Goal: Transaction & Acquisition: Purchase product/service

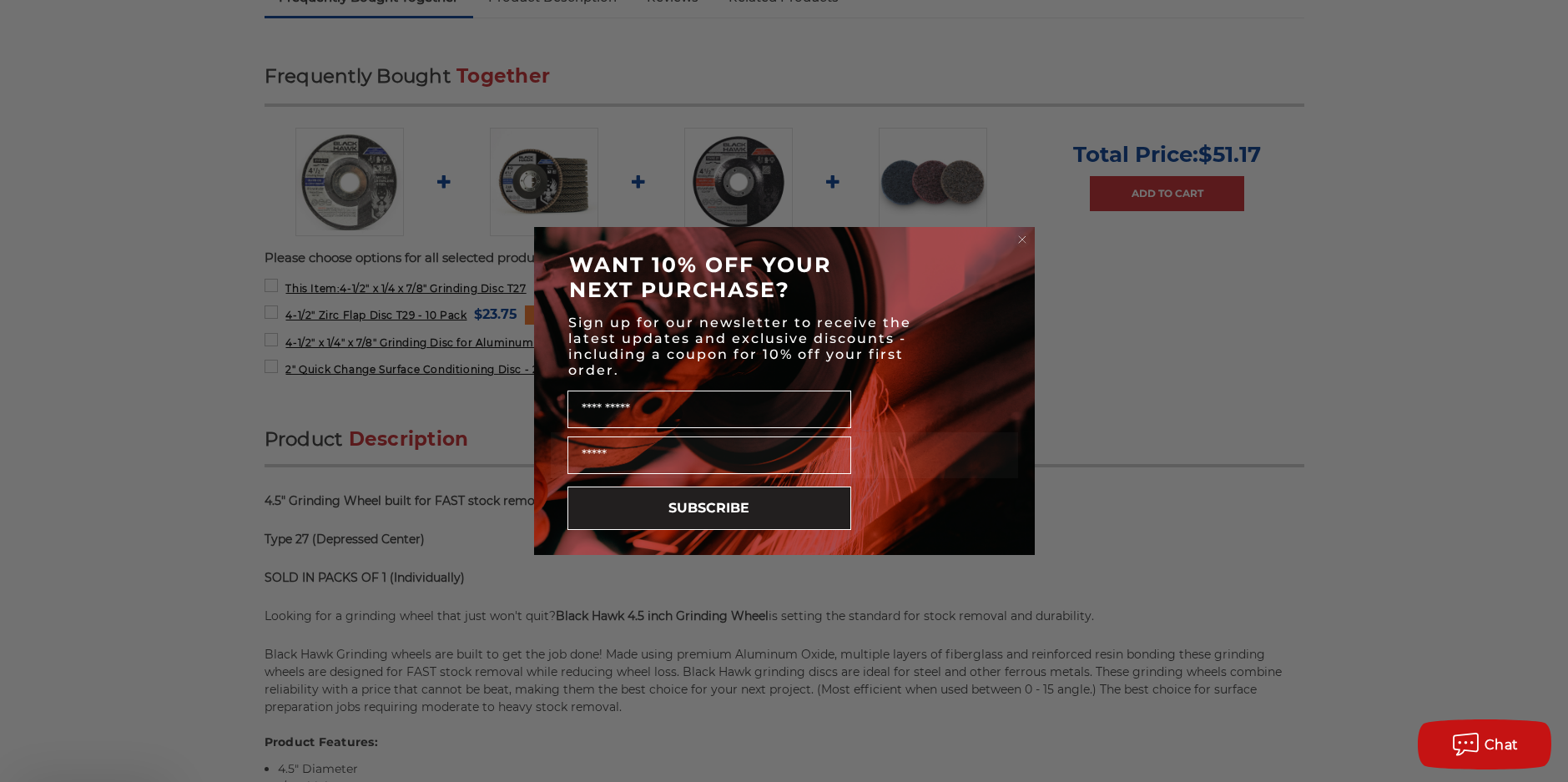
scroll to position [751, 0]
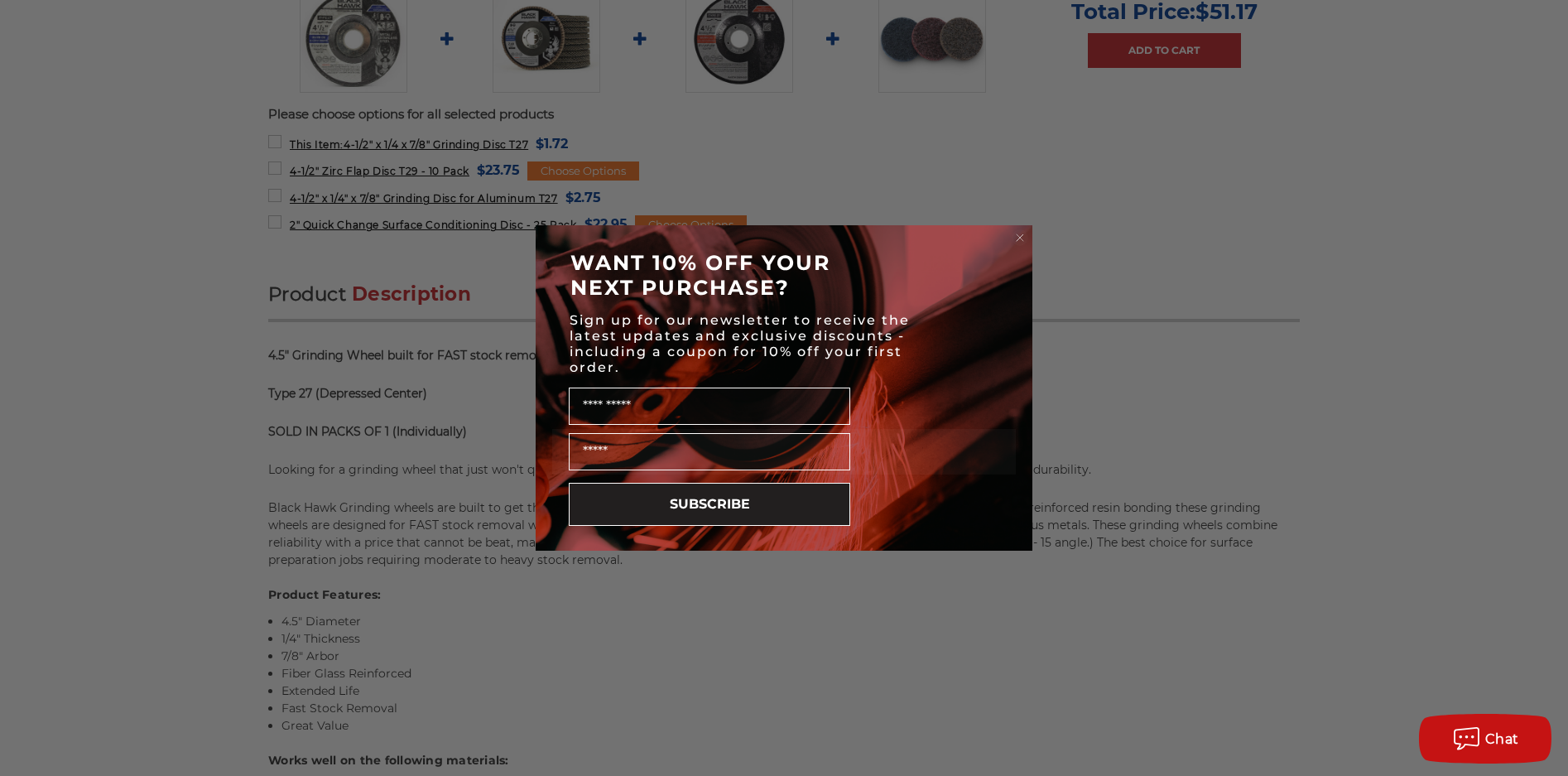
click at [1019, 232] on circle "Close dialog" at bounding box center [1020, 238] width 16 height 16
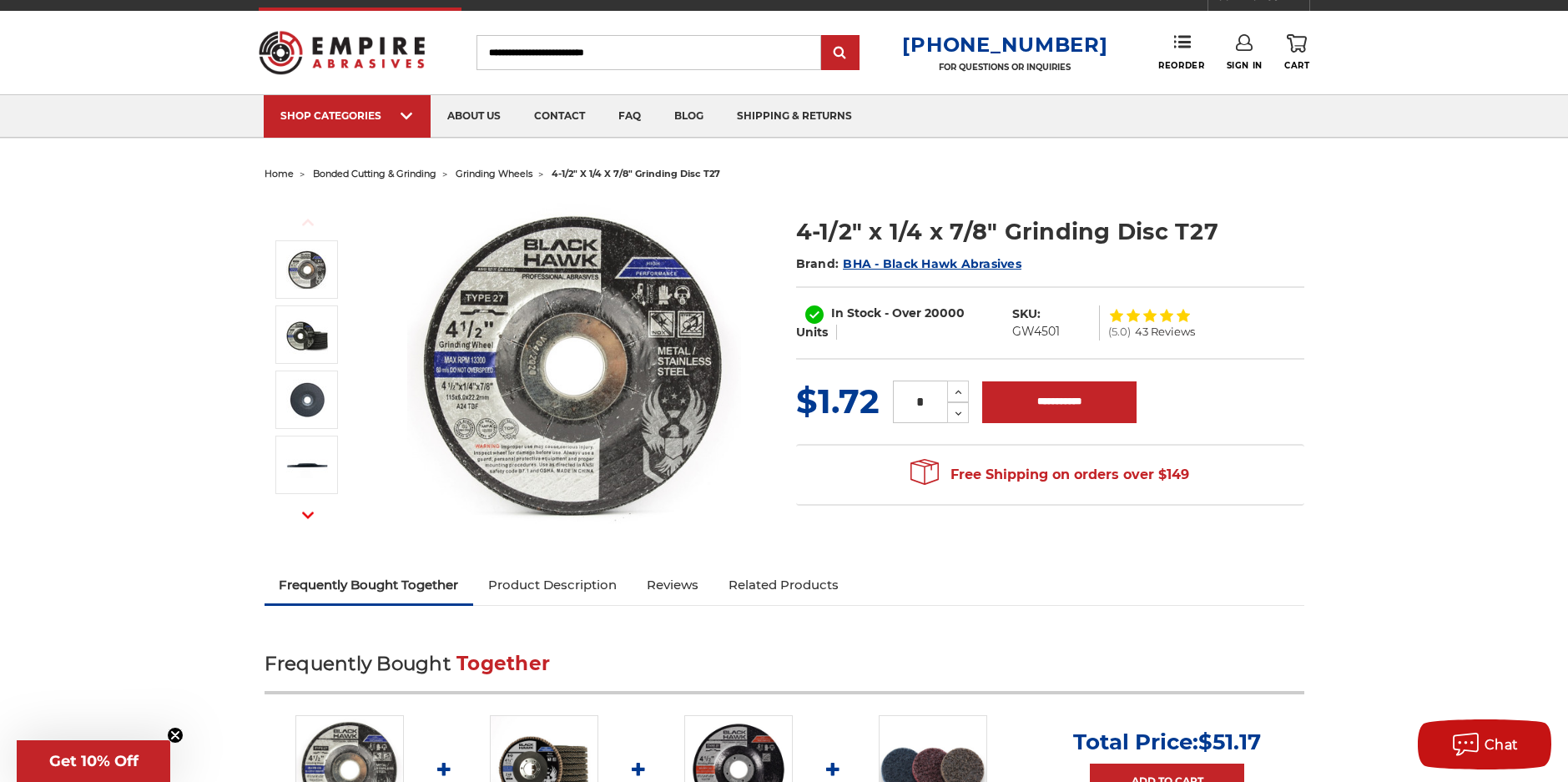
scroll to position [0, 0]
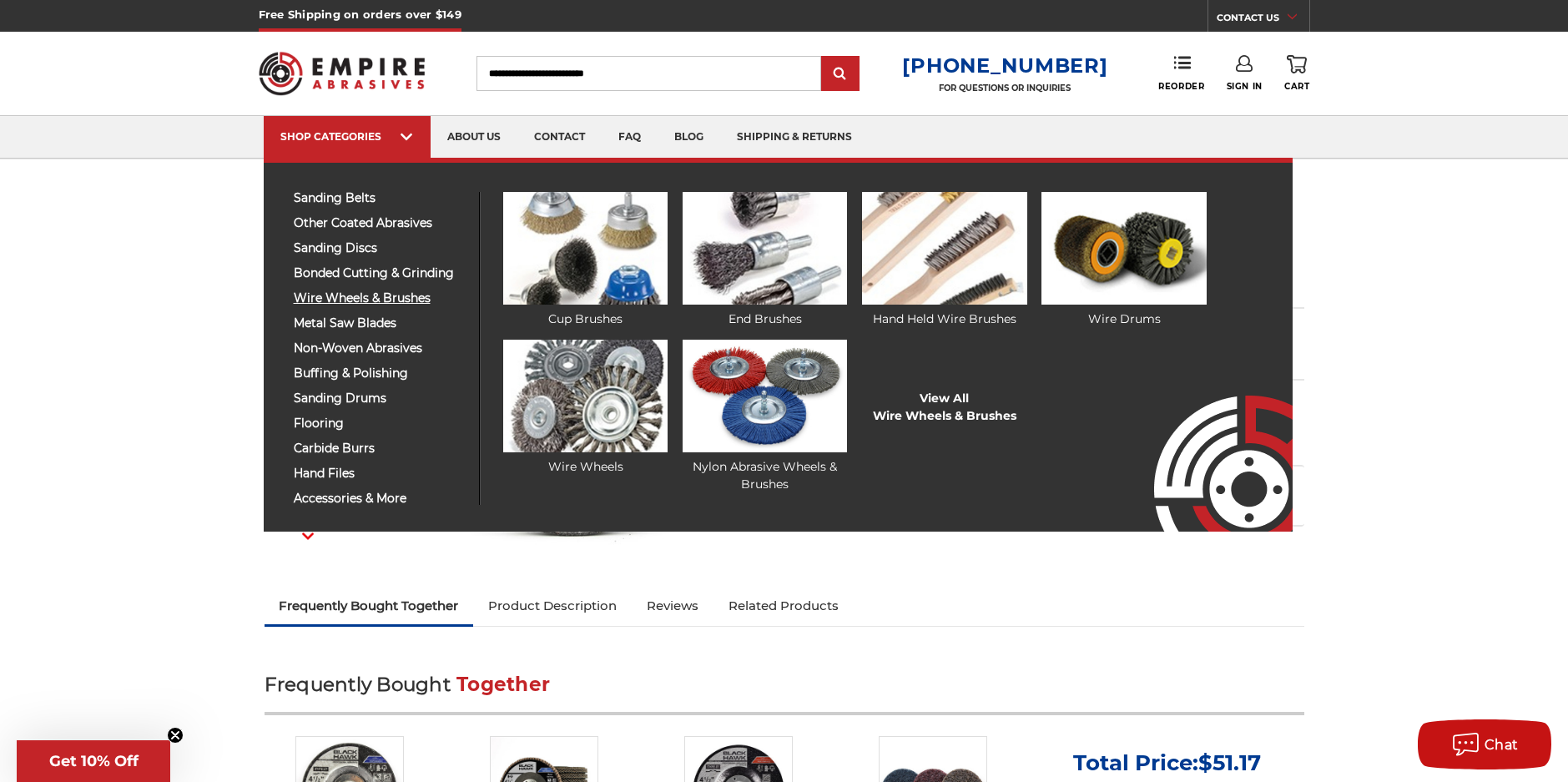
click at [359, 301] on span "wire wheels & brushes" at bounding box center [380, 298] width 173 height 13
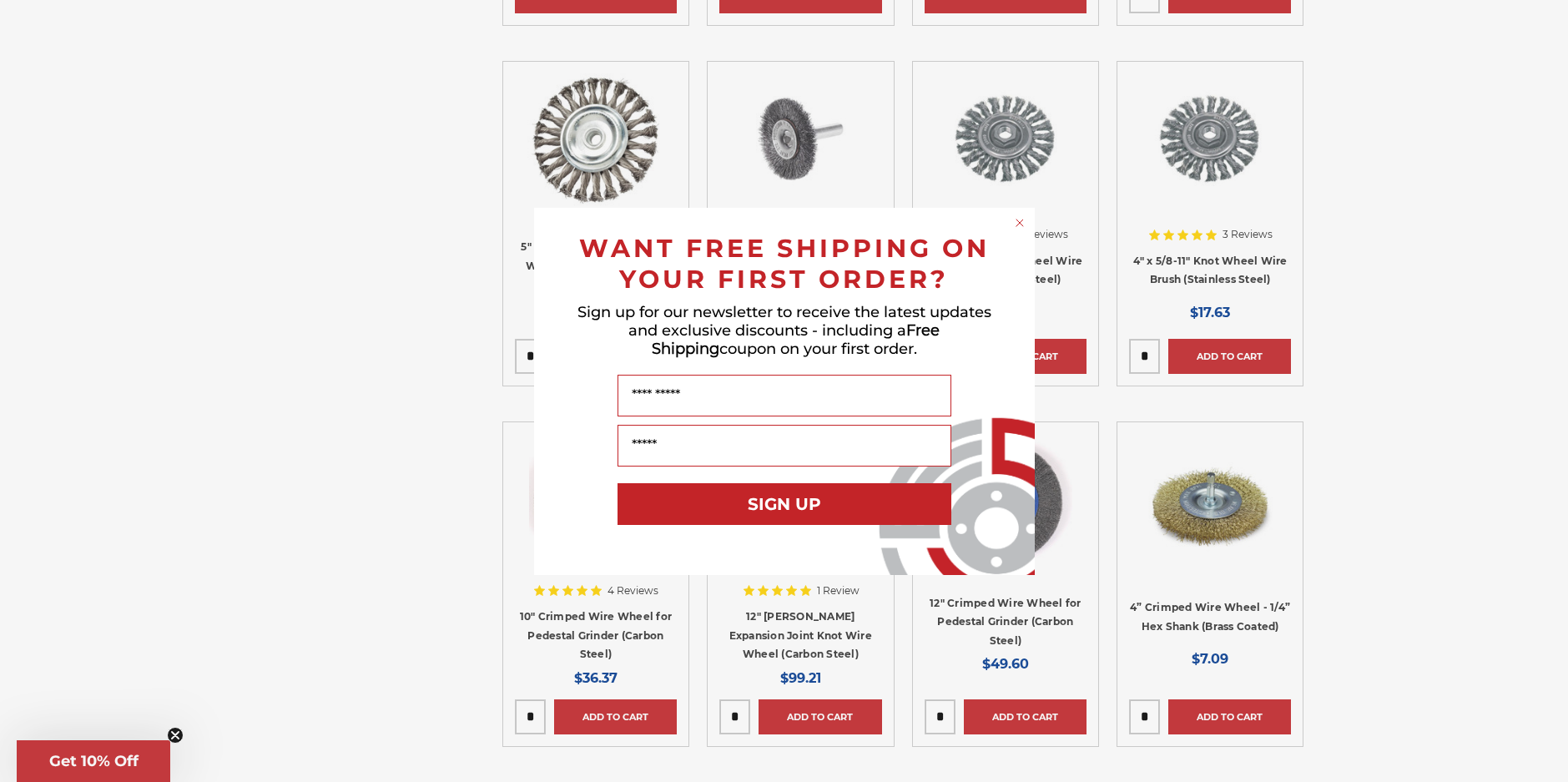
scroll to position [2004, 0]
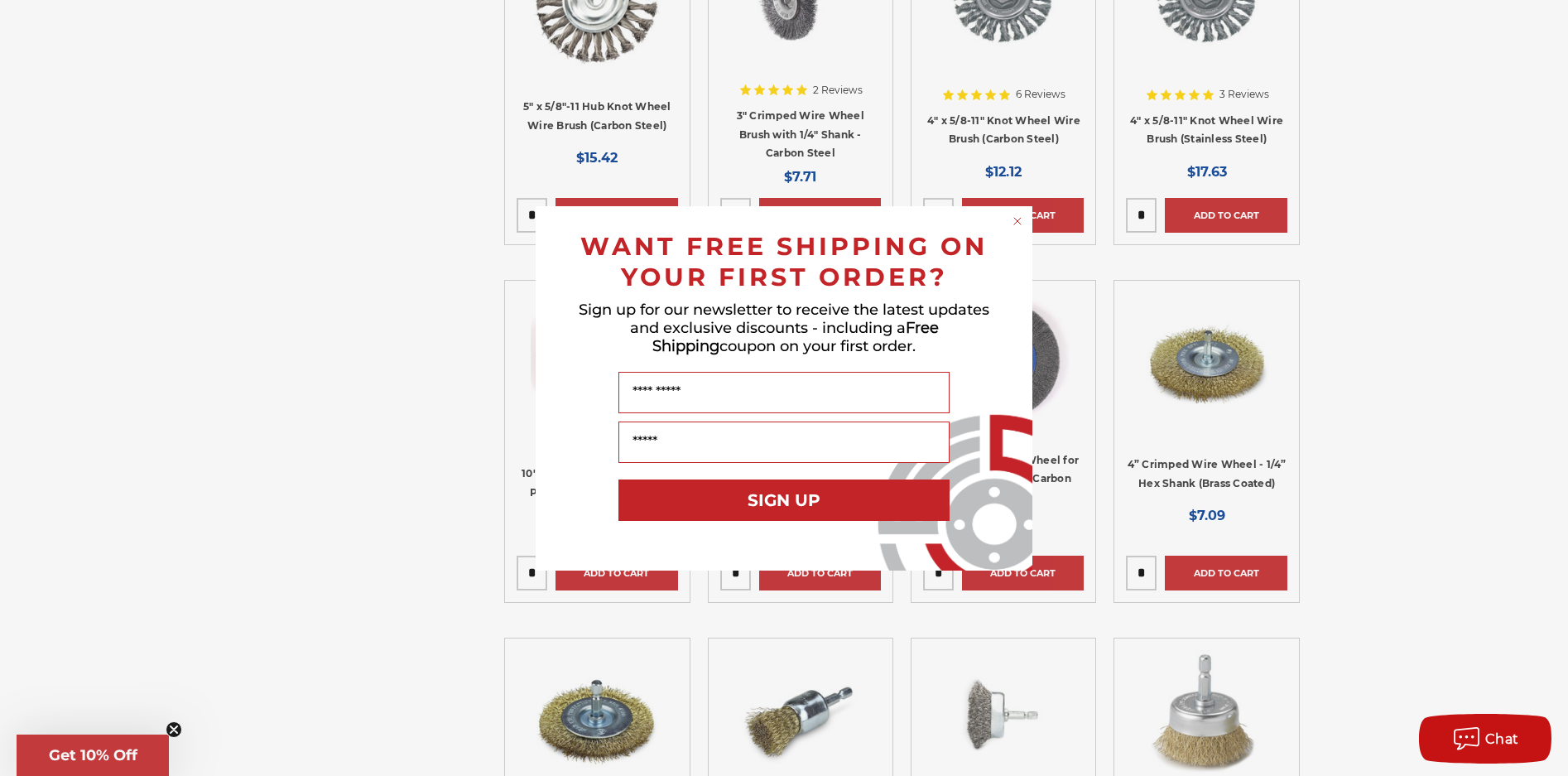
click at [1021, 216] on circle "Close dialog" at bounding box center [1018, 221] width 16 height 16
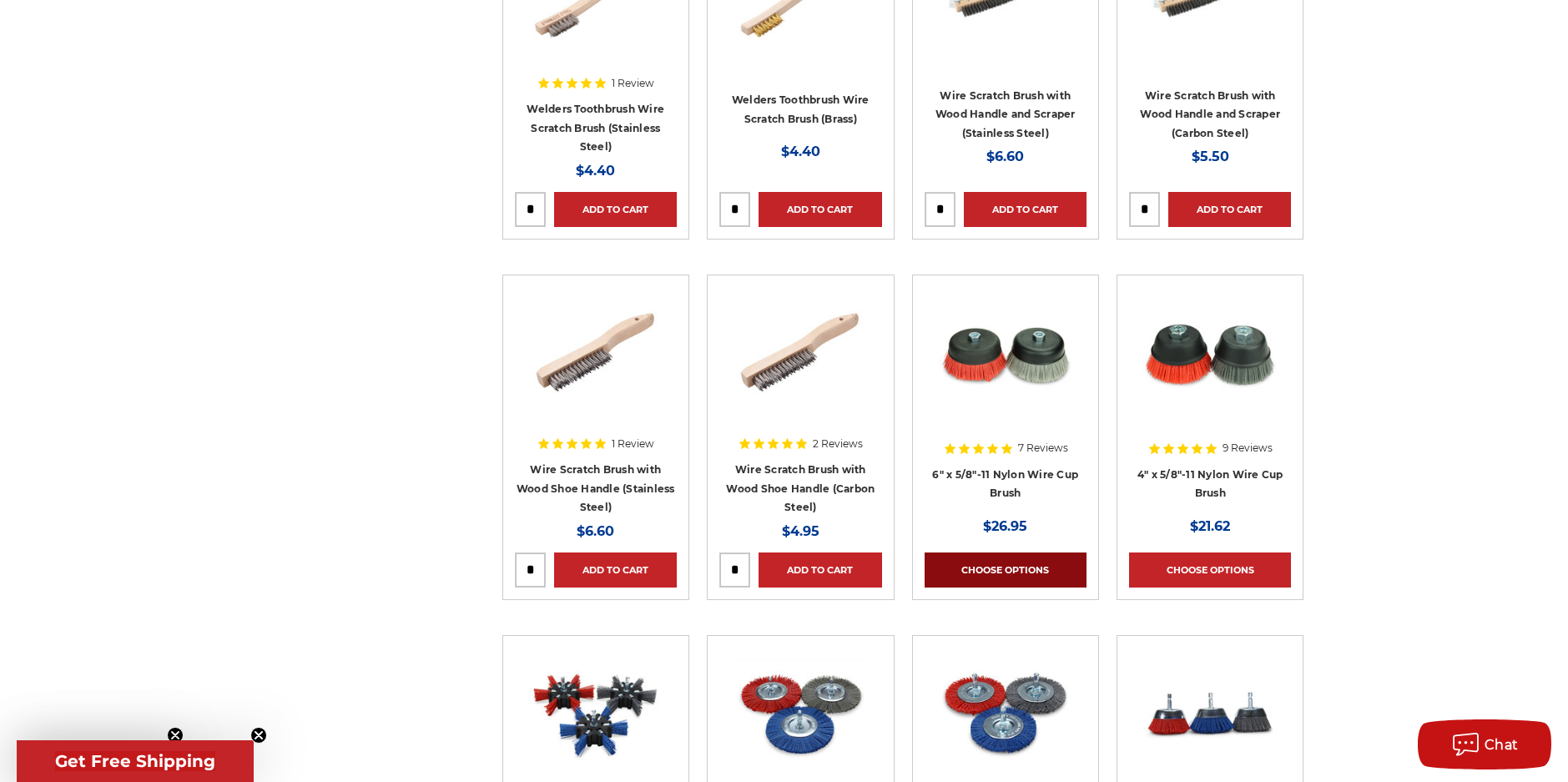
scroll to position [4926, 0]
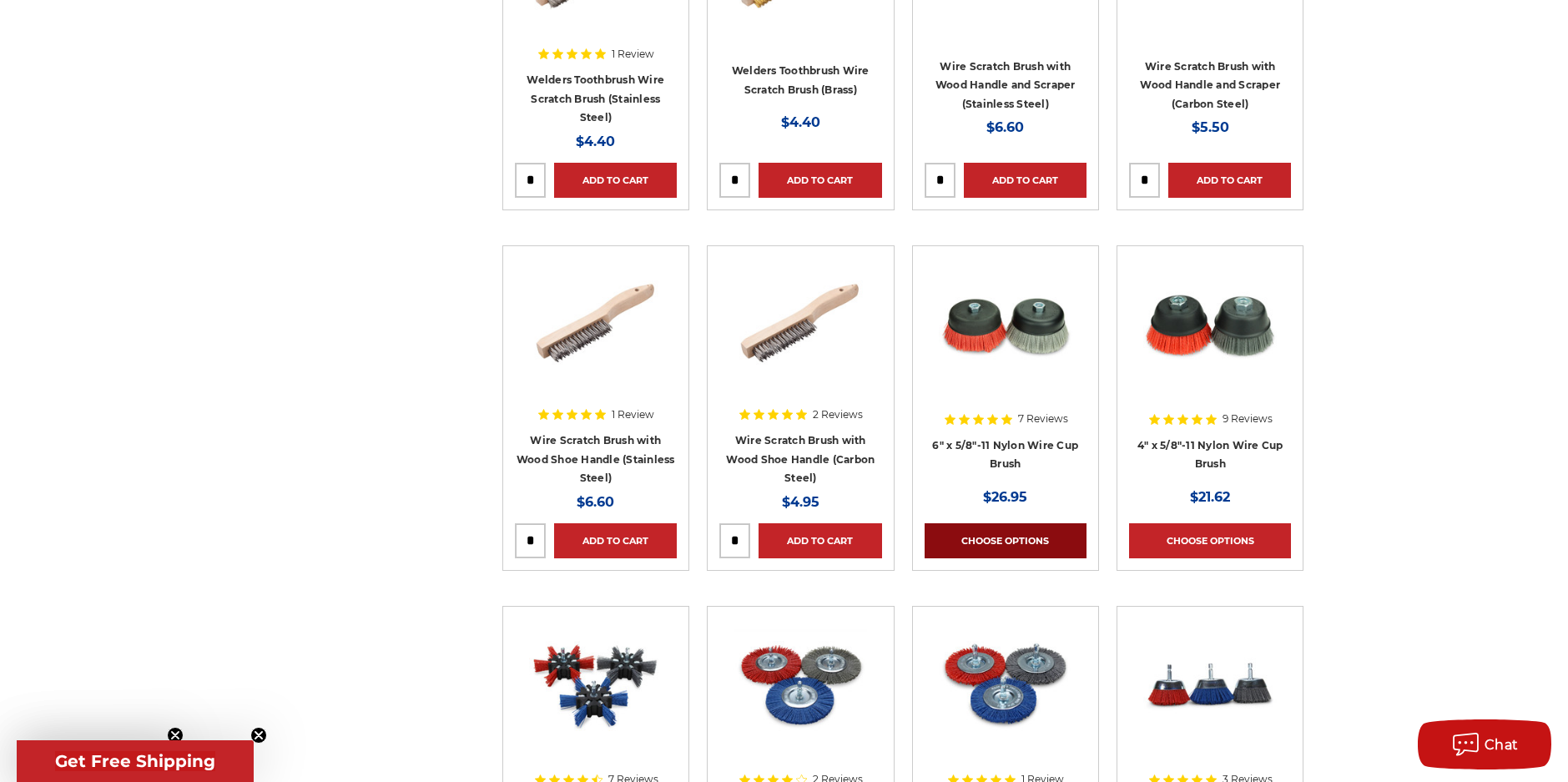
click at [1025, 536] on link "Choose Options" at bounding box center [1005, 540] width 162 height 35
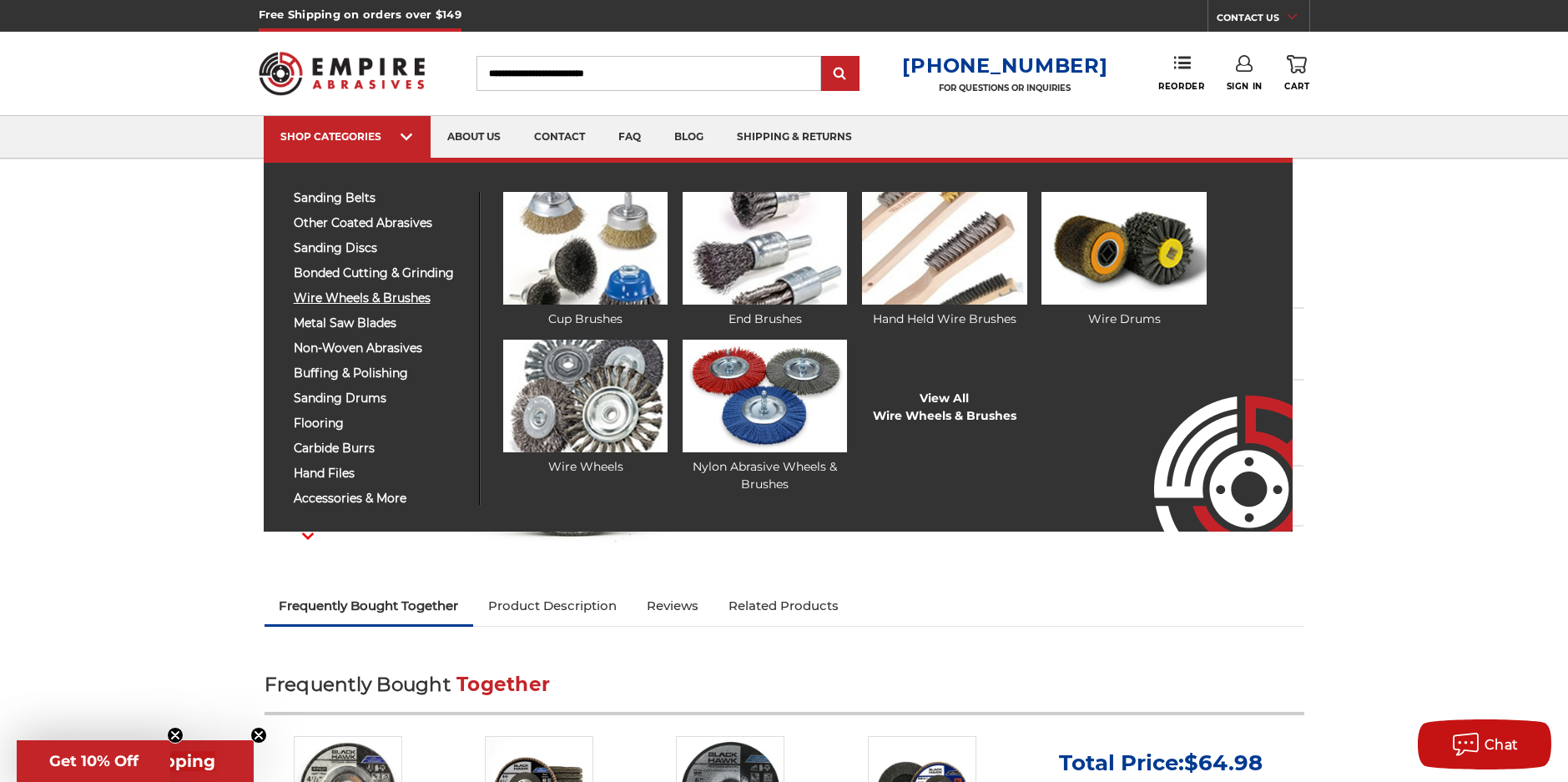
click at [417, 300] on span "wire wheels & brushes" at bounding box center [380, 298] width 173 height 13
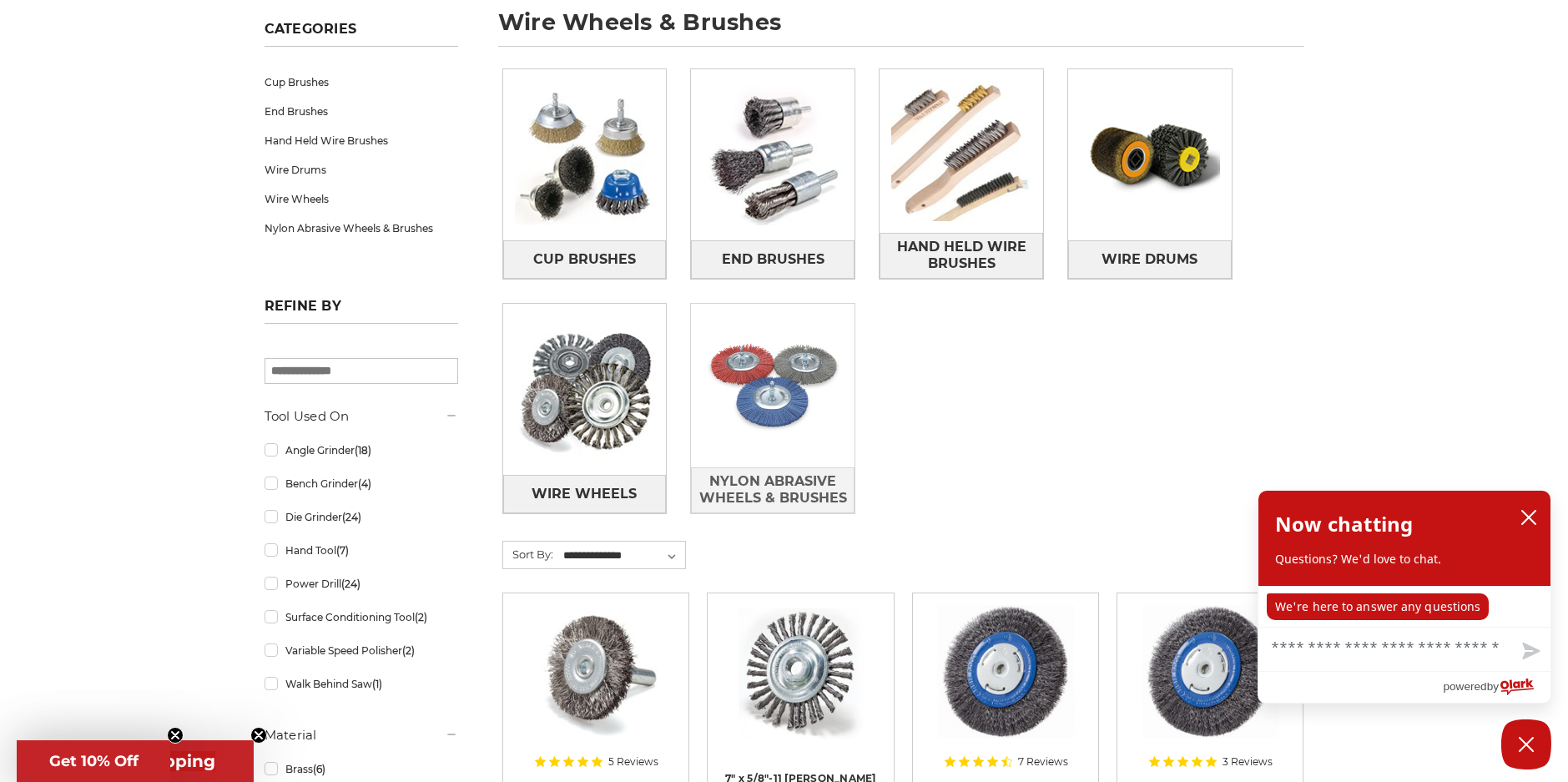
click at [776, 430] on img at bounding box center [772, 385] width 163 height 163
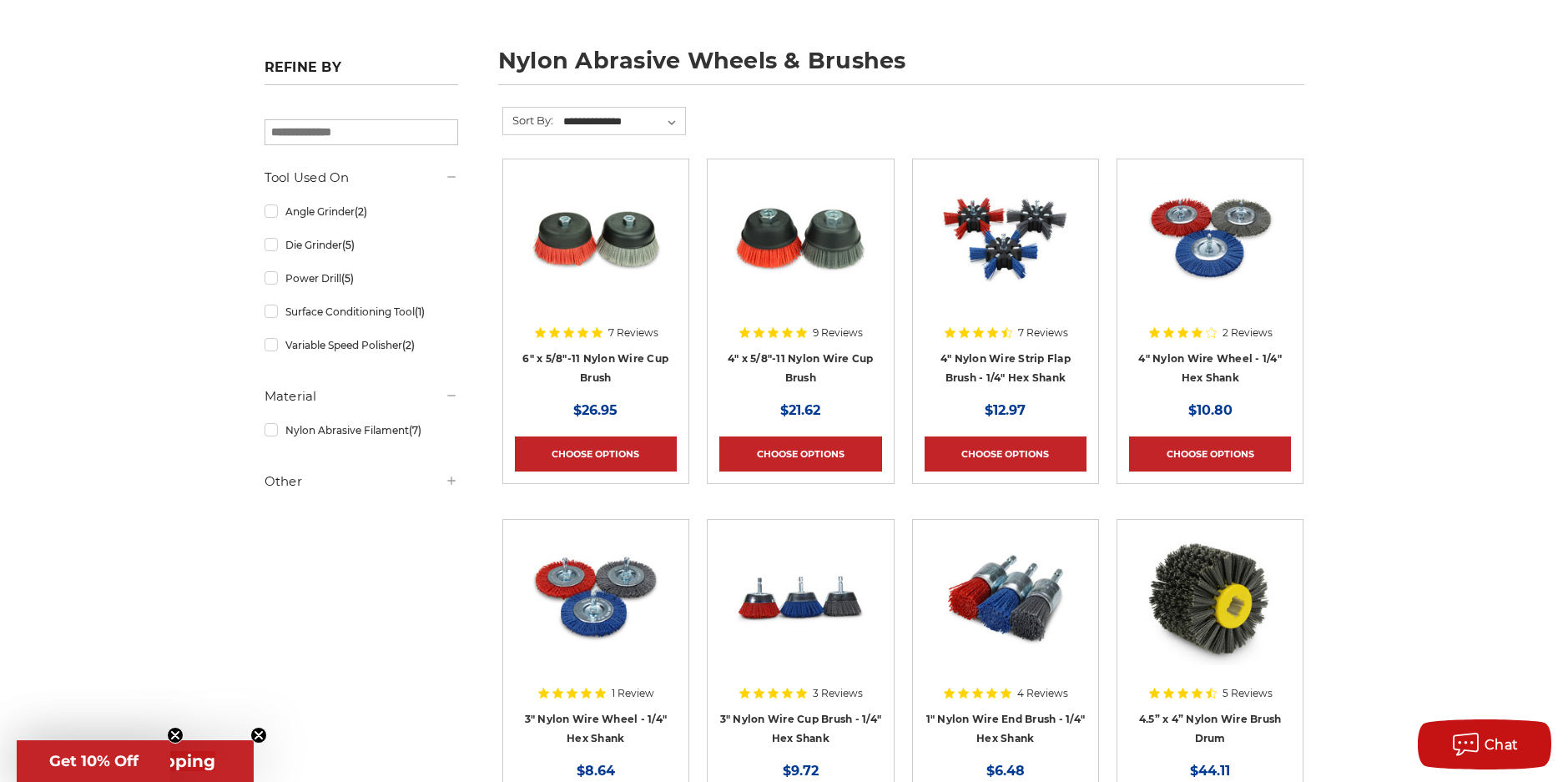
scroll to position [250, 0]
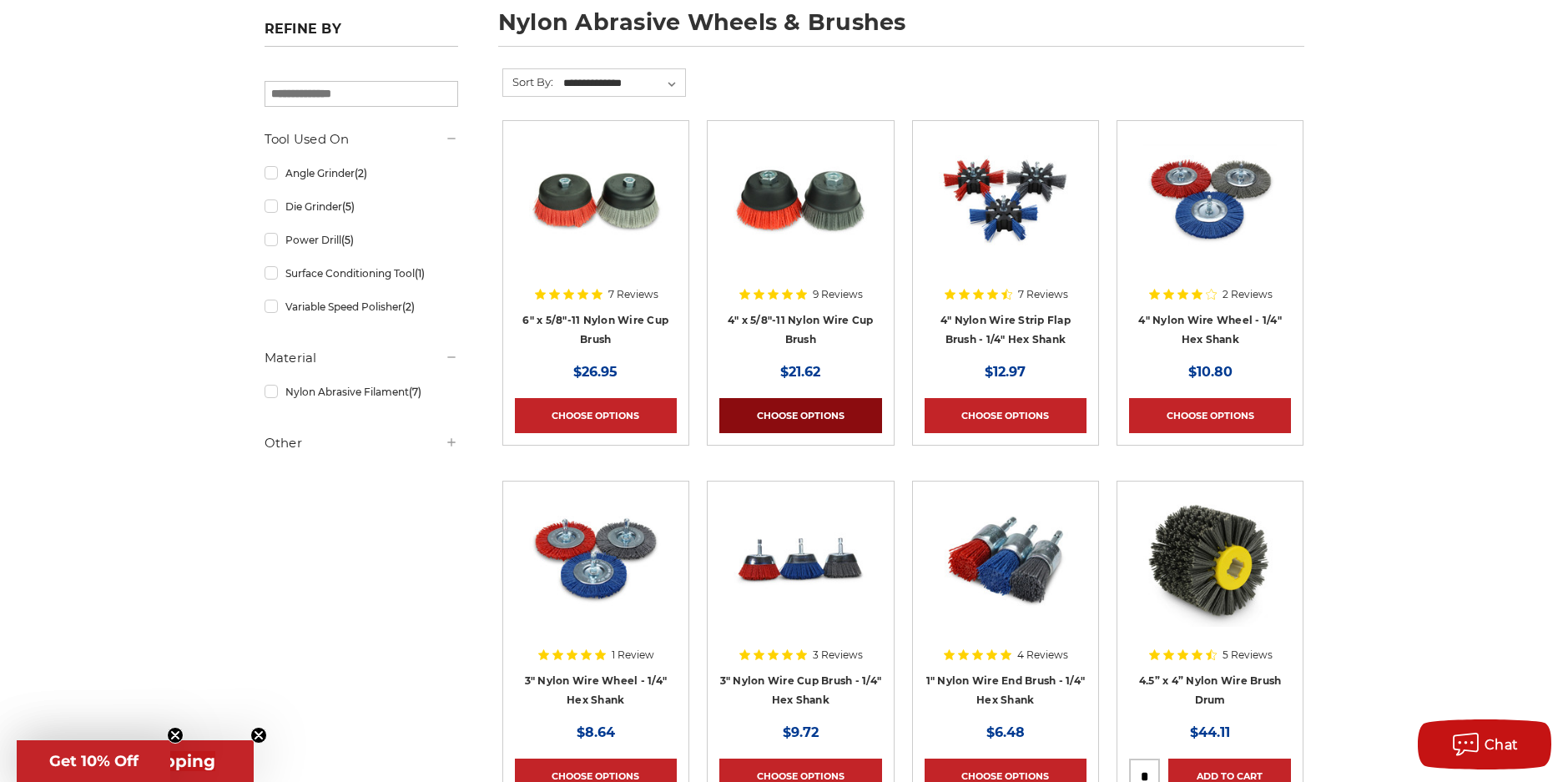
click at [800, 411] on link "Choose Options" at bounding box center [800, 415] width 162 height 35
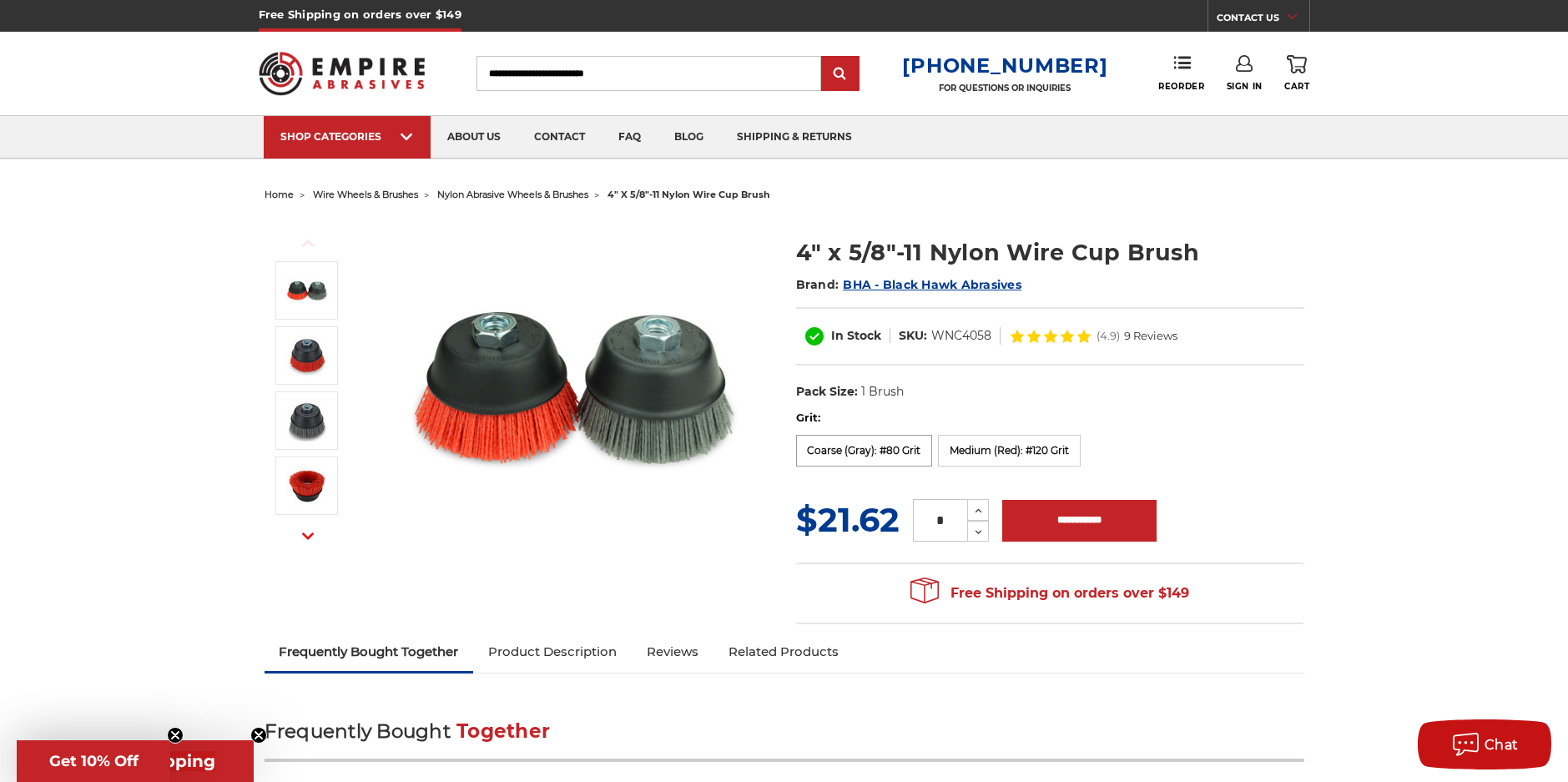
click at [857, 450] on label "Coarse (Gray): #80 Grit" at bounding box center [865, 450] width 137 height 32
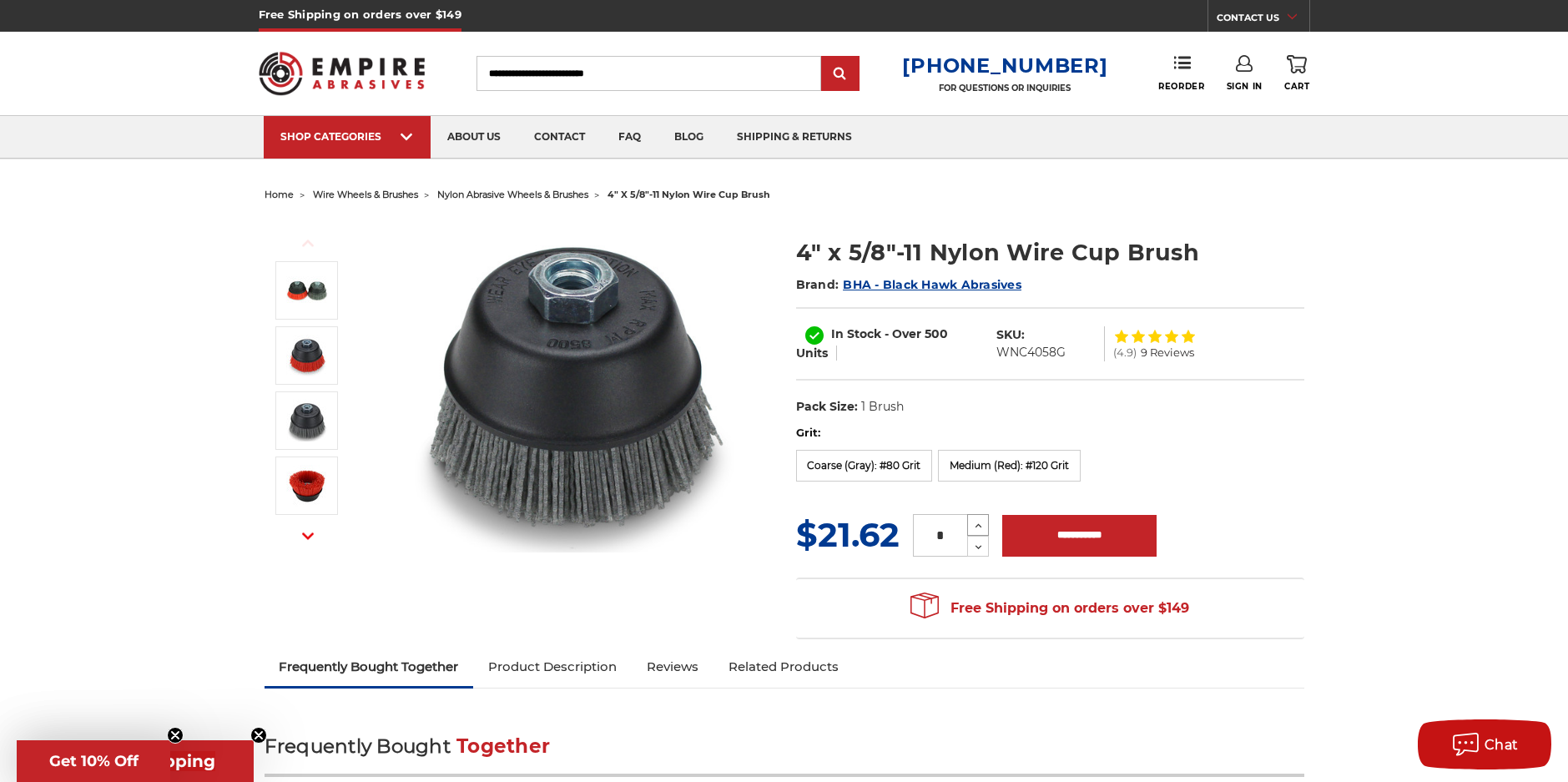
click at [971, 525] on icon at bounding box center [977, 526] width 13 height 15
type input "*"
click at [1073, 536] on input "**********" at bounding box center [1079, 536] width 154 height 42
type input "**********"
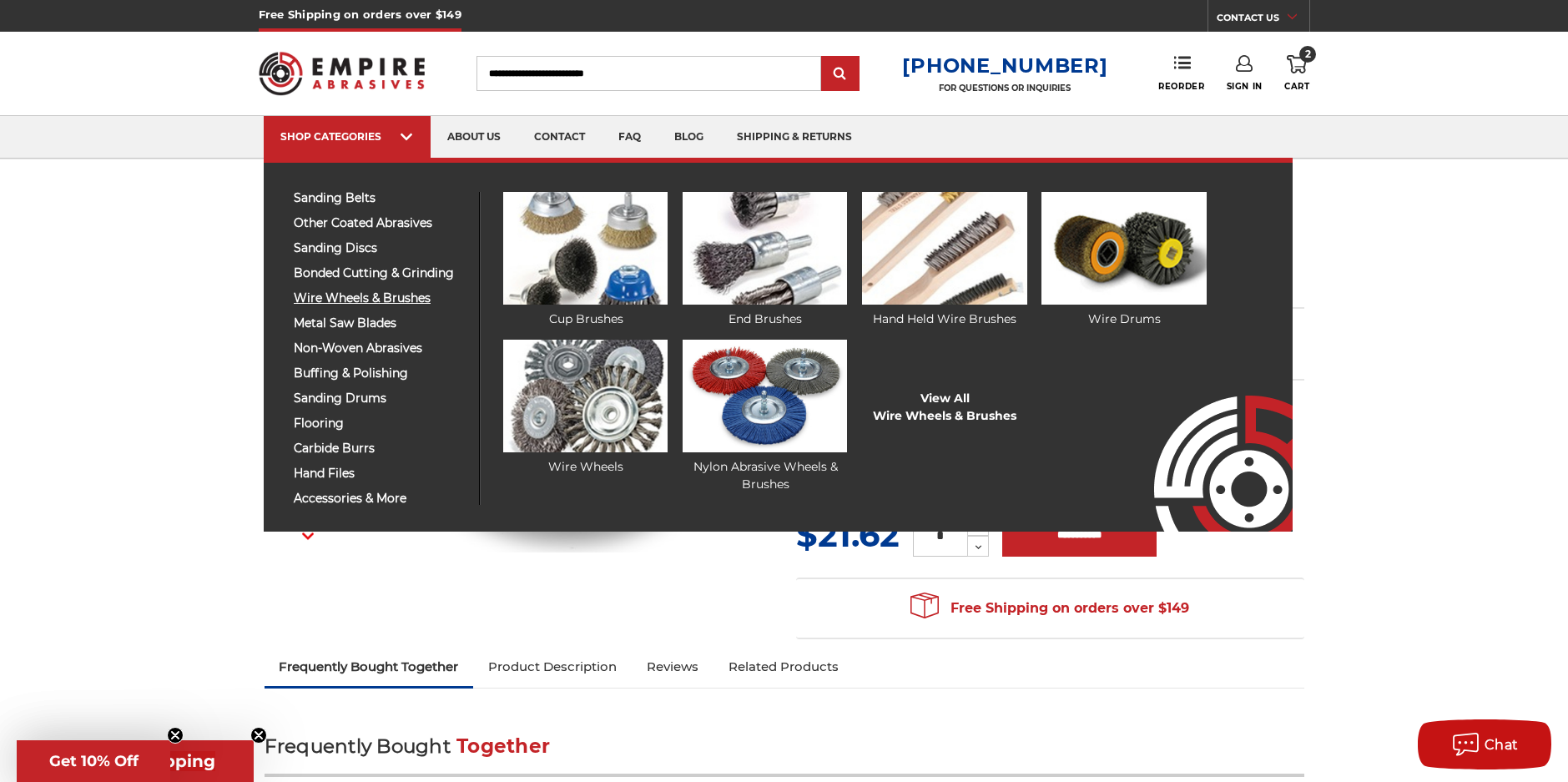
click at [345, 293] on span "wire wheels & brushes" at bounding box center [380, 298] width 173 height 13
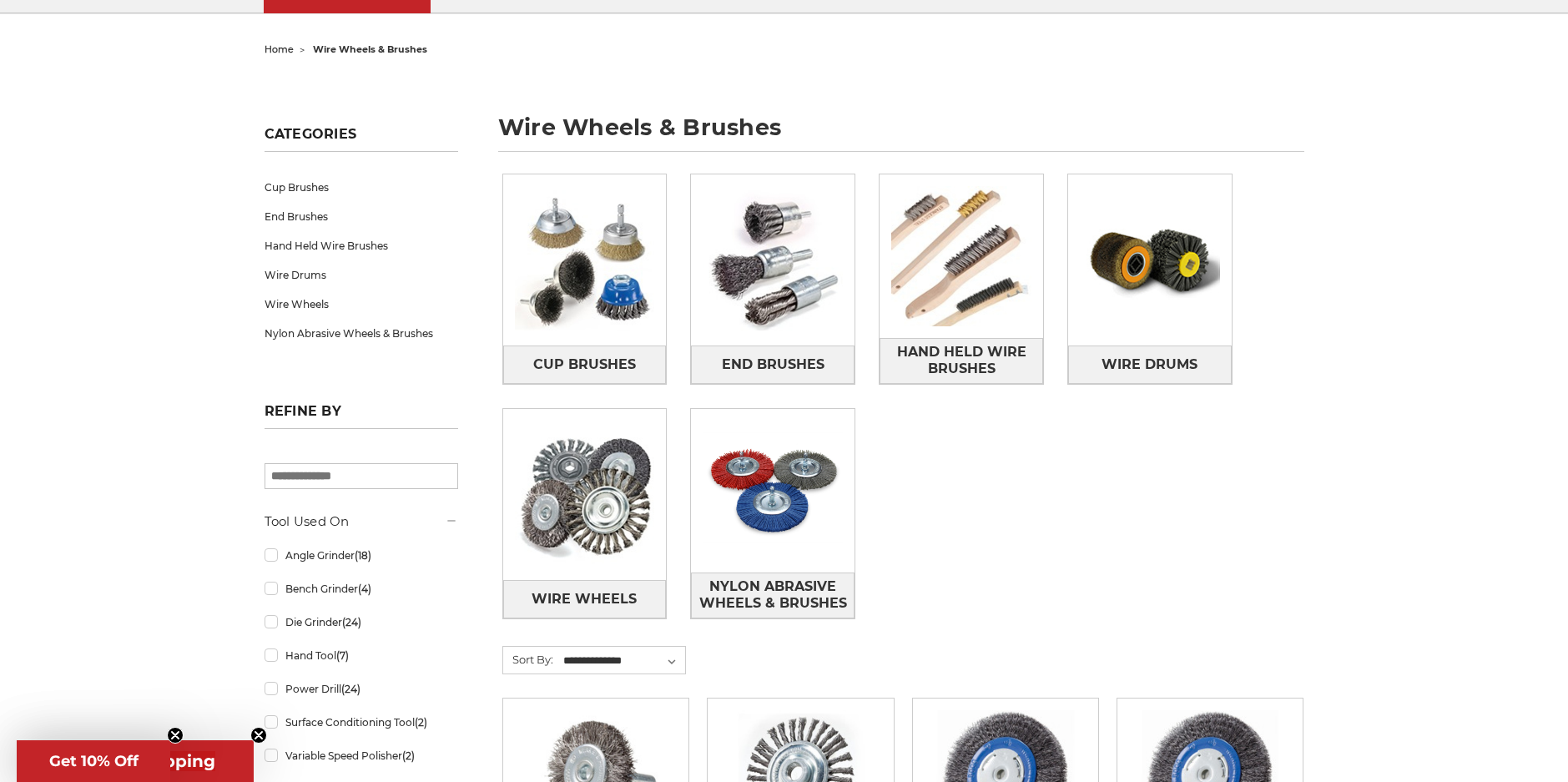
scroll to position [167, 0]
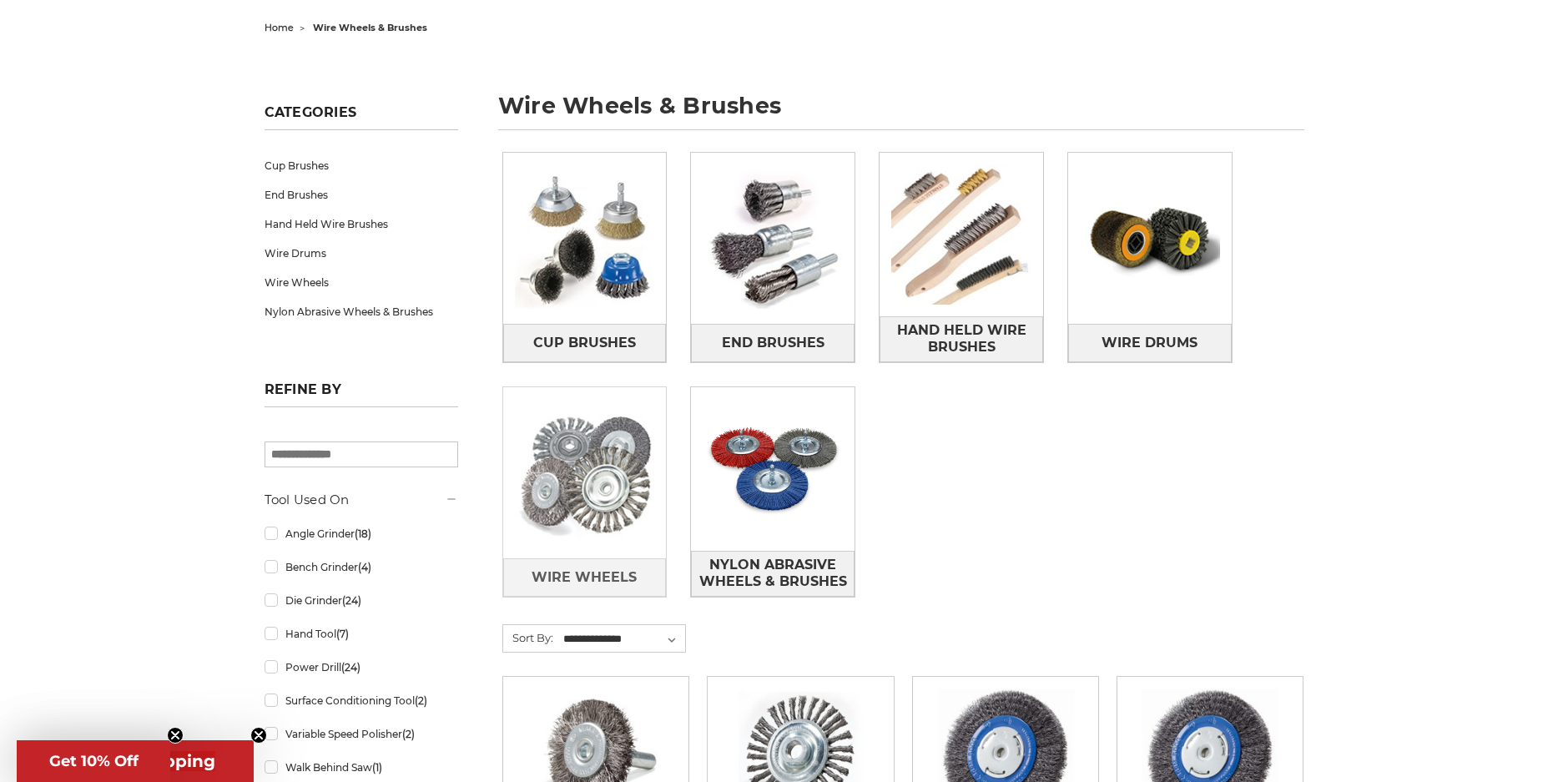
click at [599, 492] on img at bounding box center [585, 473] width 163 height 163
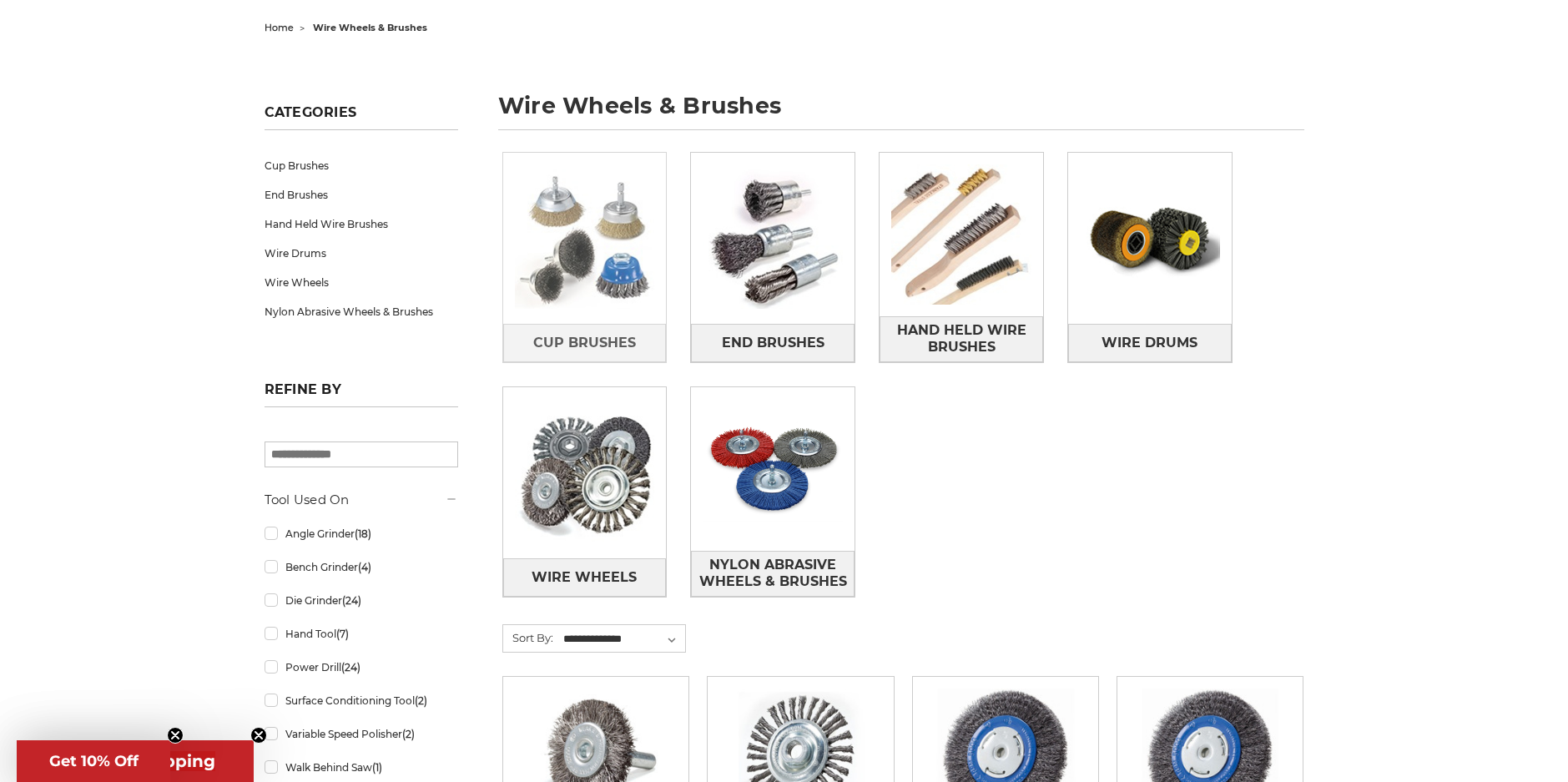
click at [603, 283] on img at bounding box center [585, 239] width 163 height 163
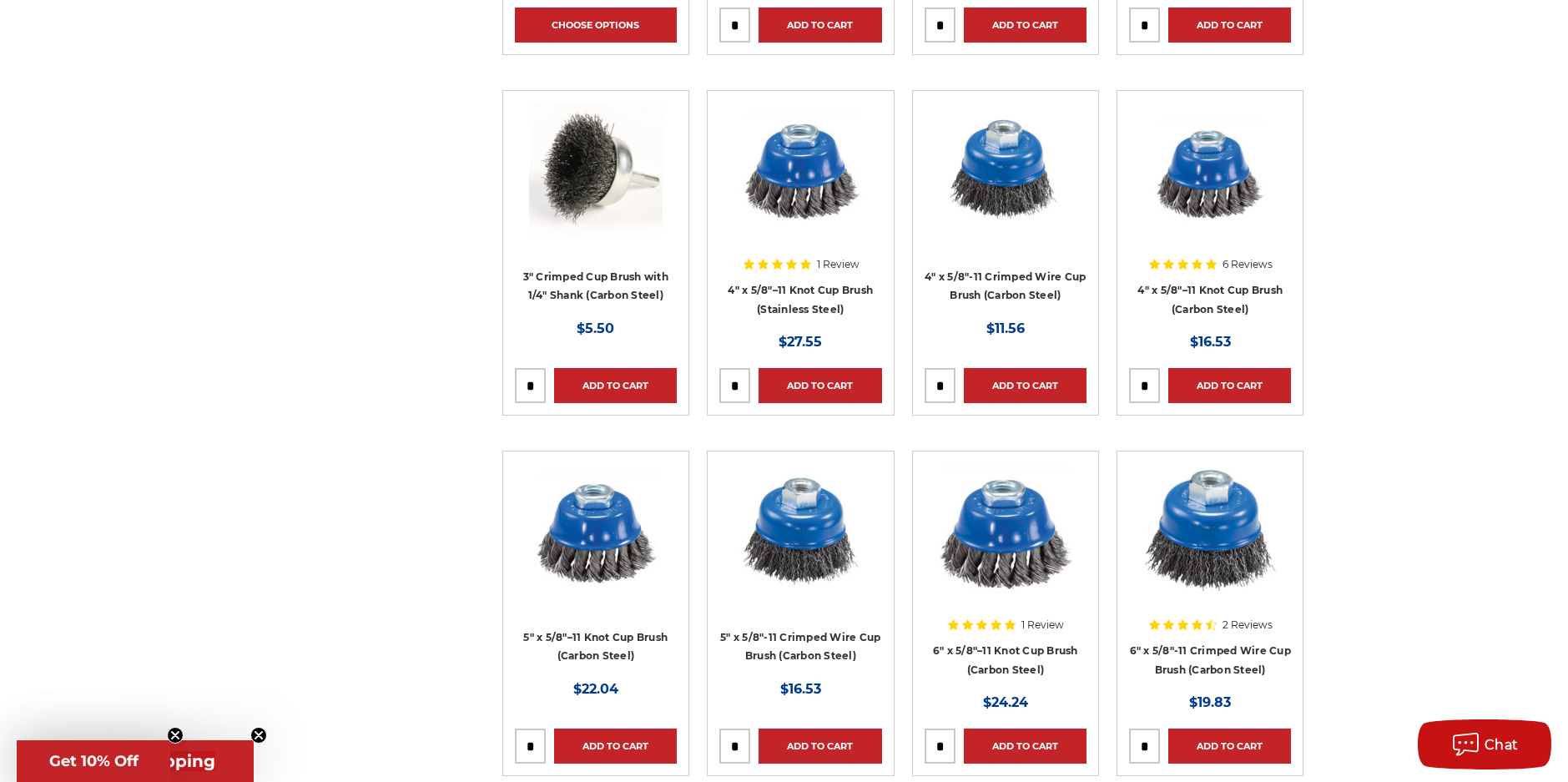
scroll to position [1085, 0]
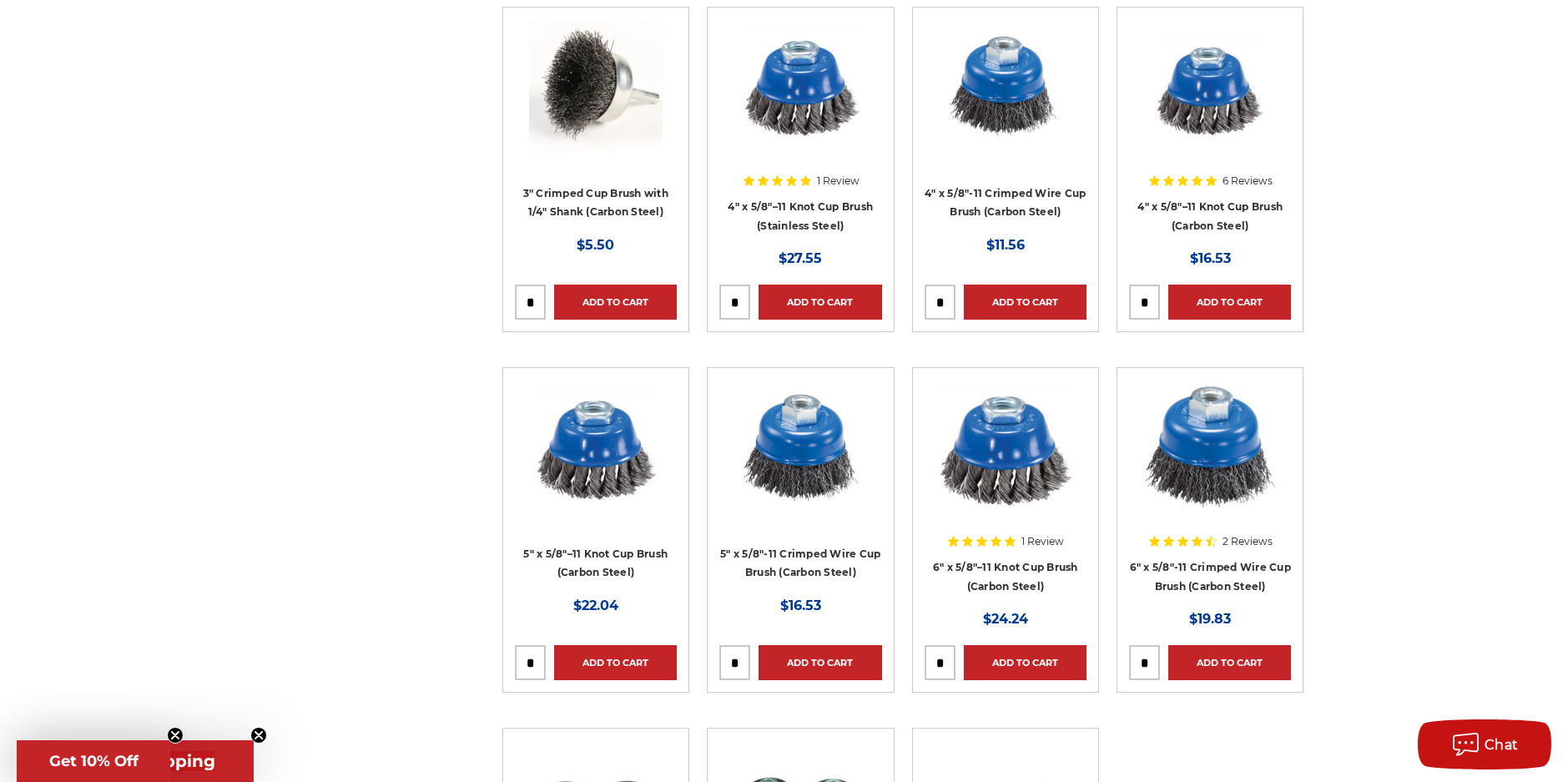
click at [740, 298] on input "tel" at bounding box center [735, 302] width 30 height 34
type input "*"
click at [804, 291] on link "Add to Cart" at bounding box center [820, 302] width 123 height 35
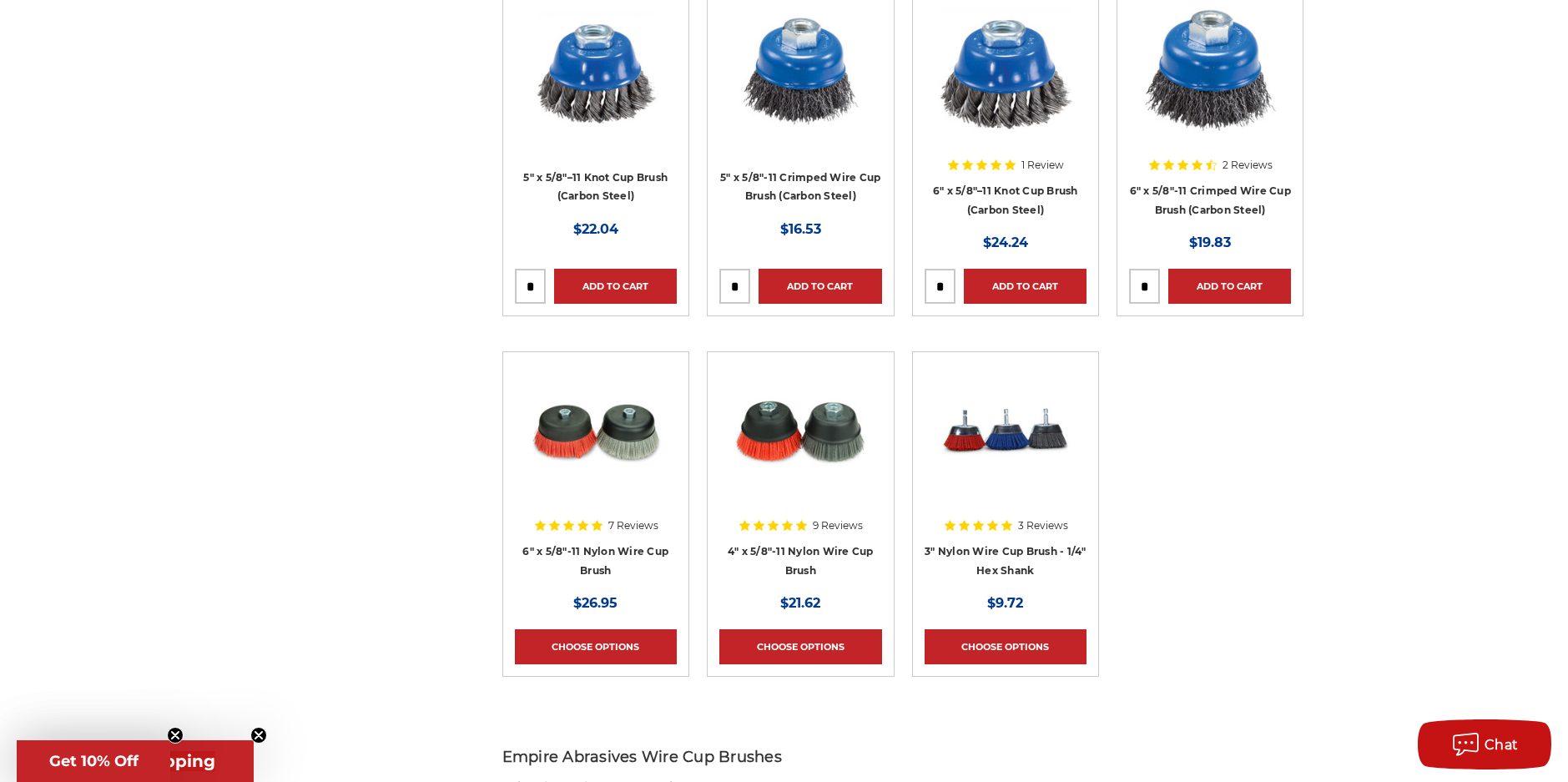
scroll to position [1503, 0]
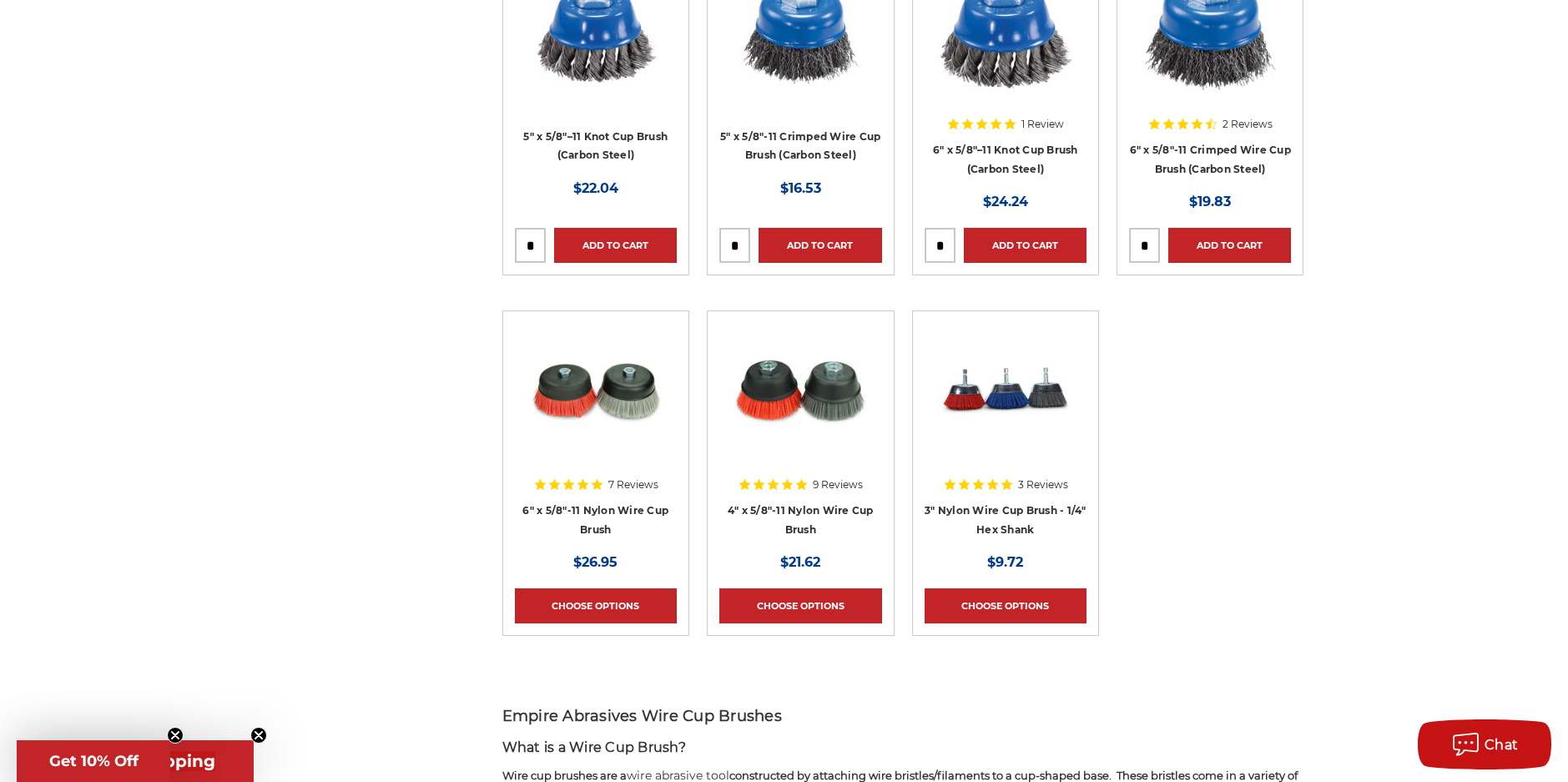
click at [816, 481] on div at bounding box center [800, 404] width 162 height 162
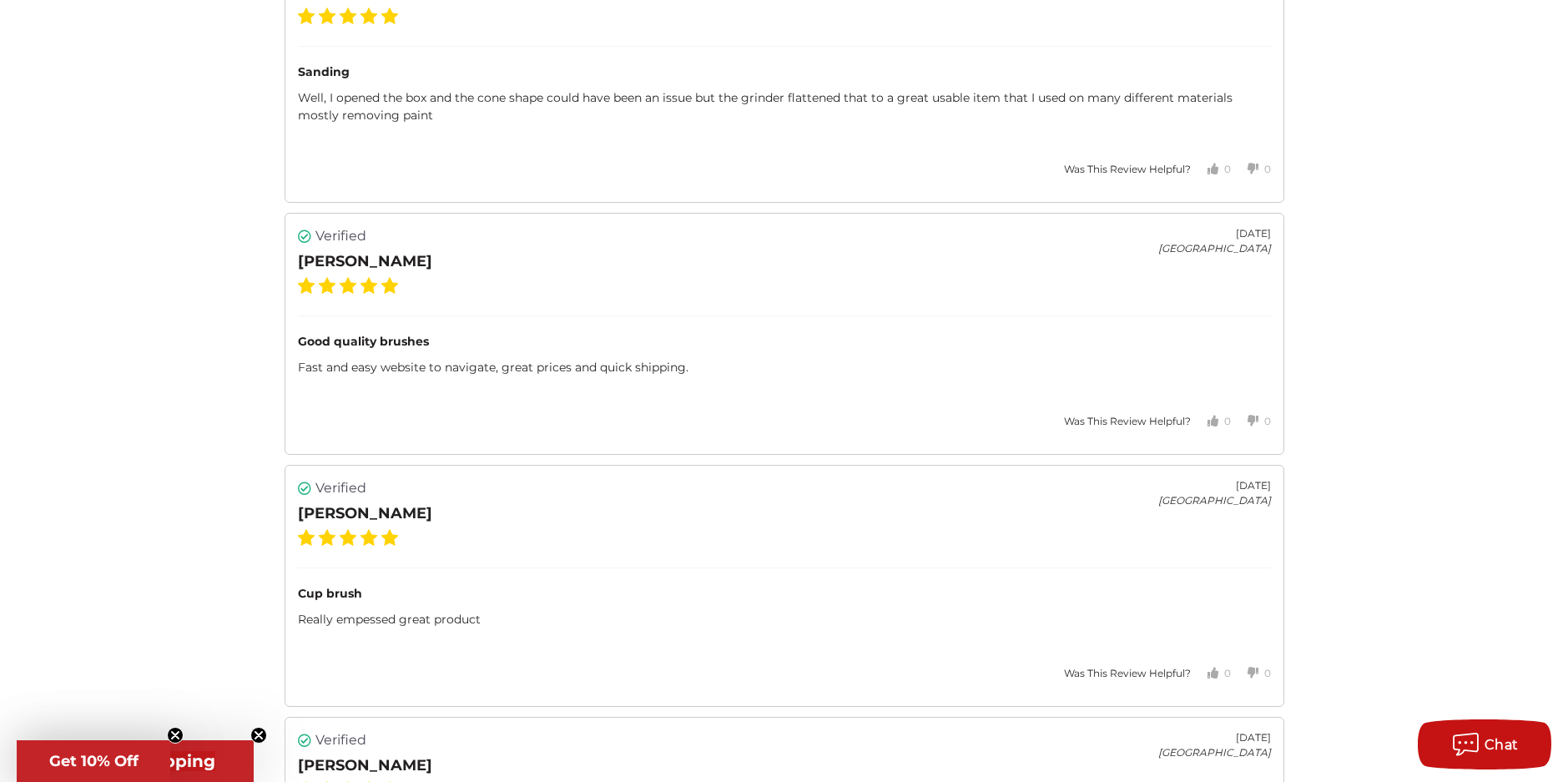
scroll to position [3268, 0]
